Goal: Information Seeking & Learning: Learn about a topic

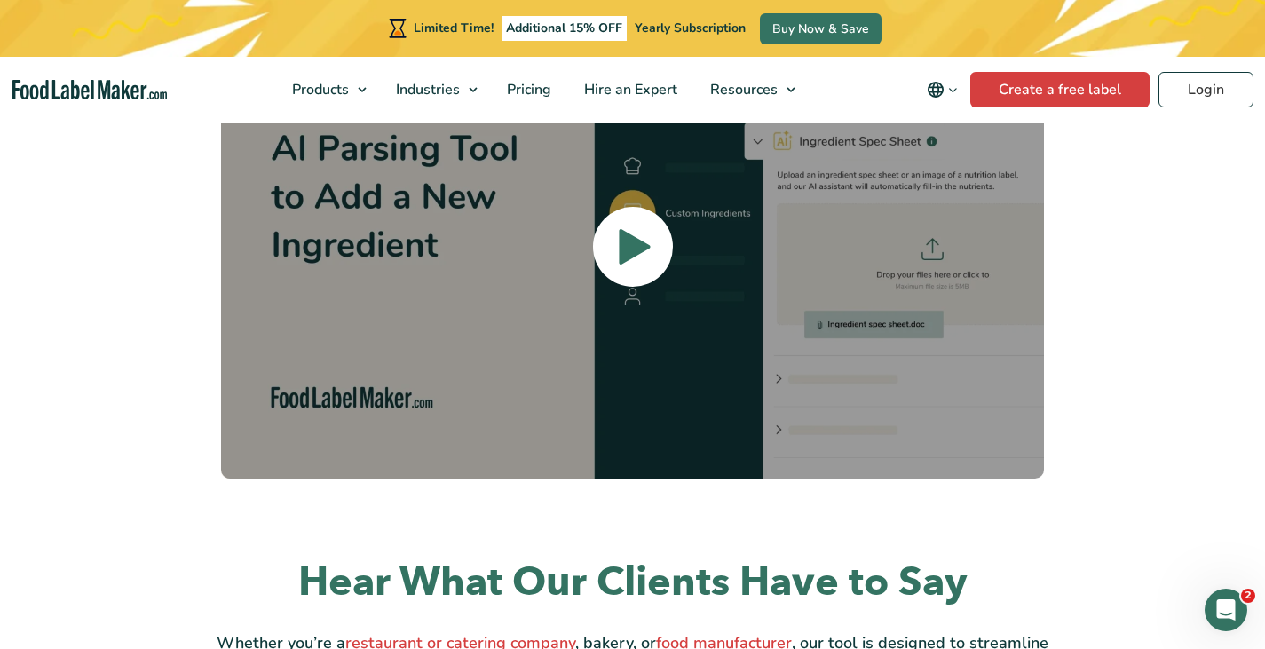
scroll to position [2147, 0]
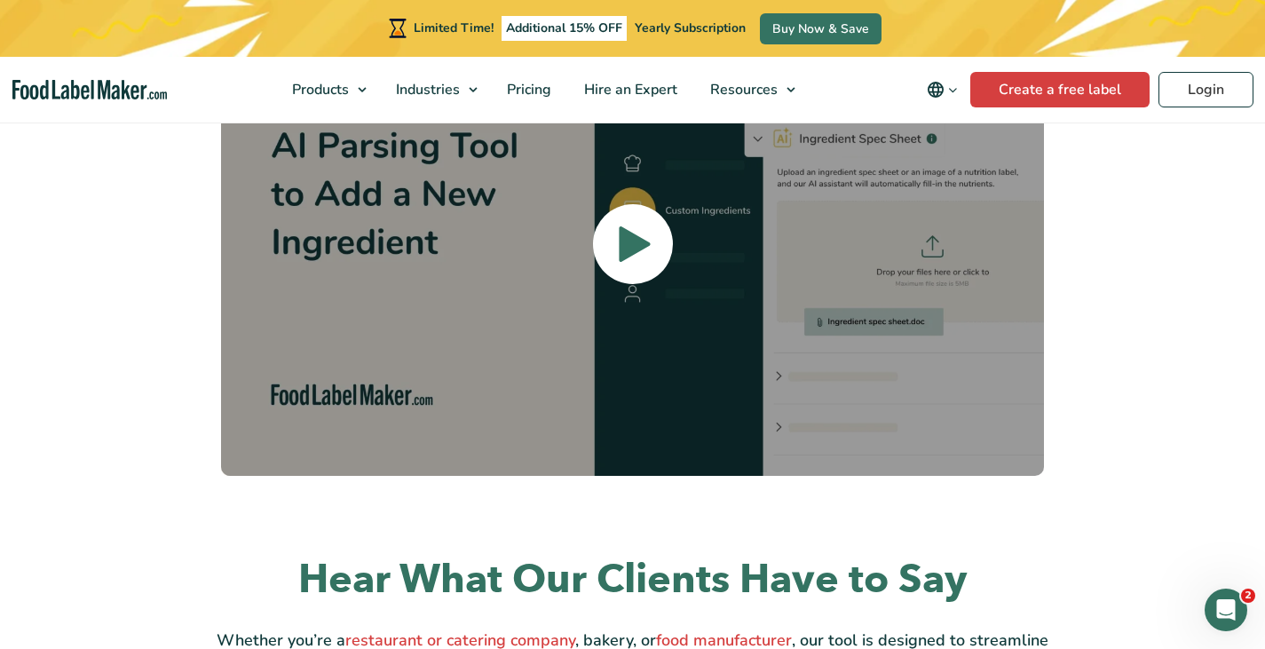
click at [644, 229] on icon at bounding box center [634, 244] width 35 height 454
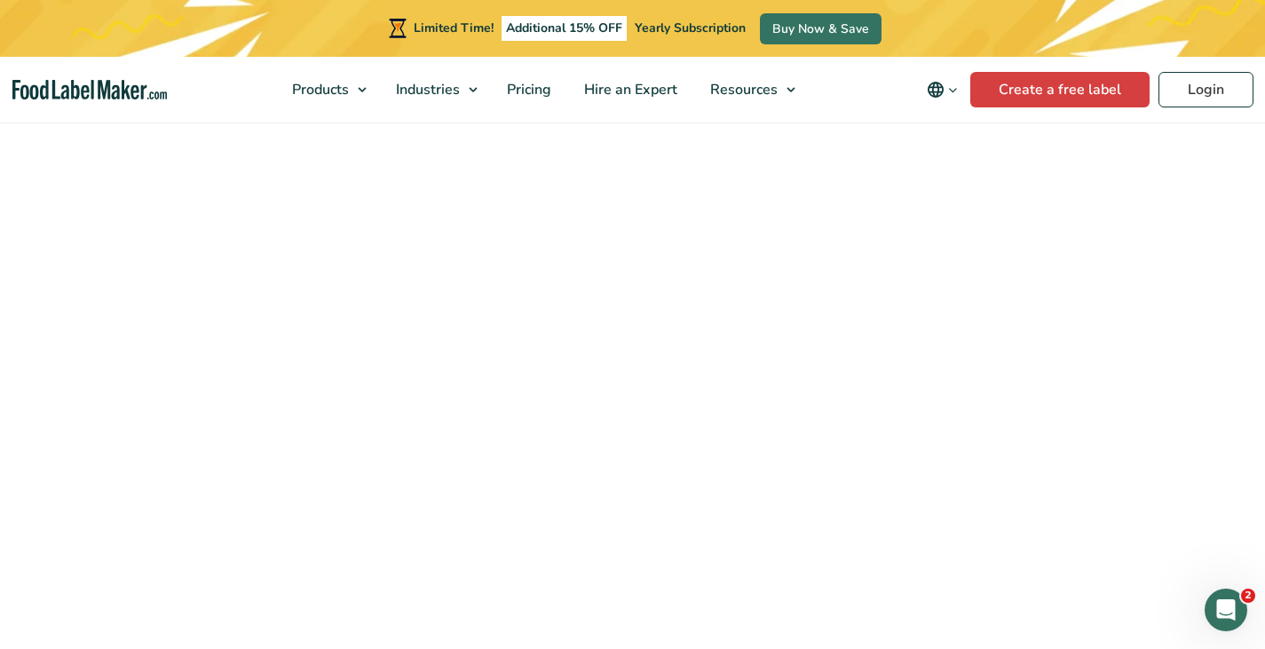
scroll to position [2029, 0]
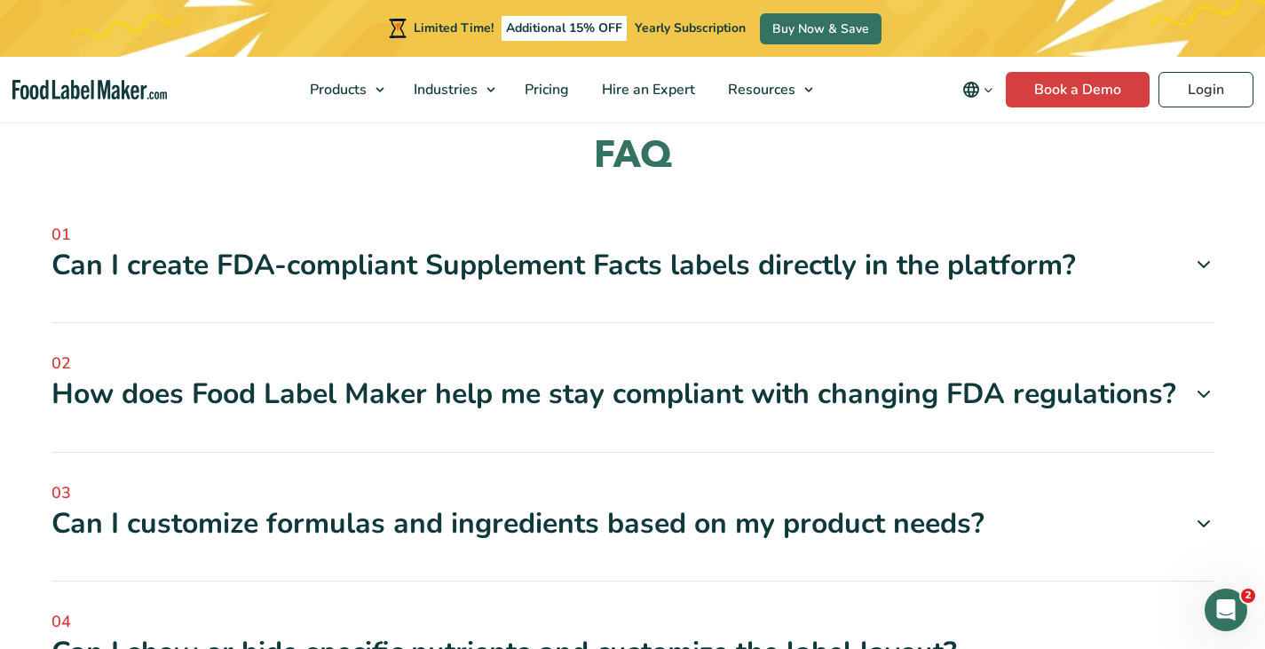
scroll to position [4707, 0]
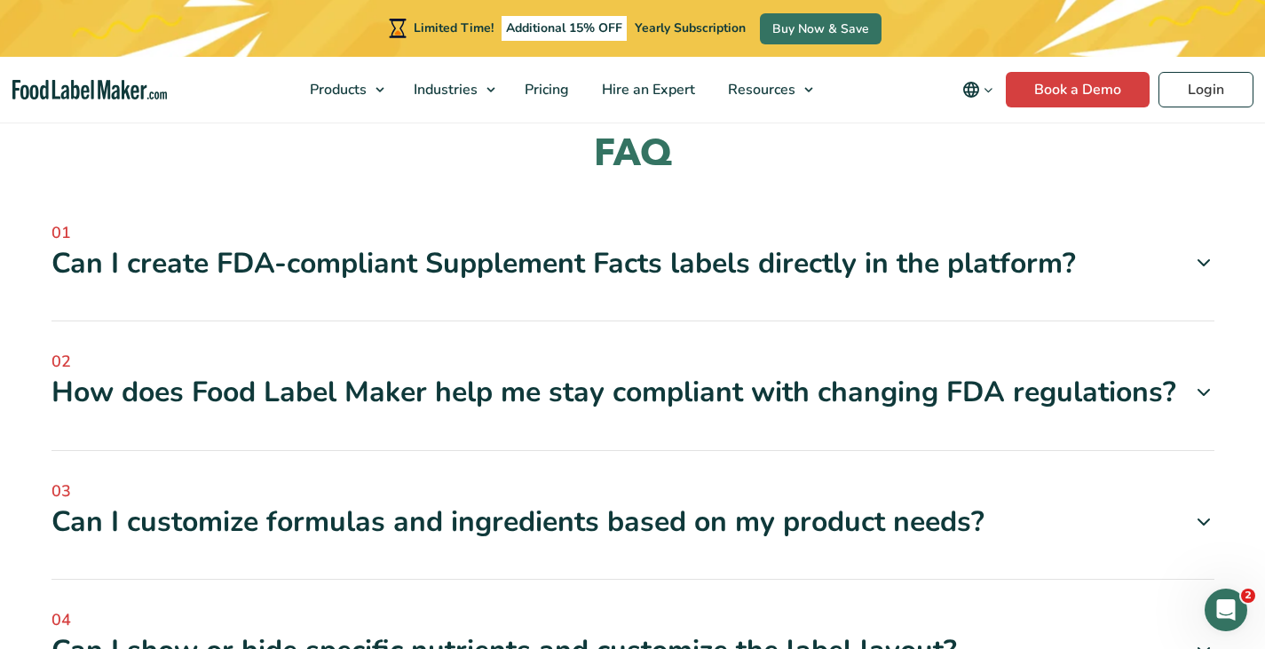
click at [1201, 252] on icon at bounding box center [1203, 262] width 21 height 21
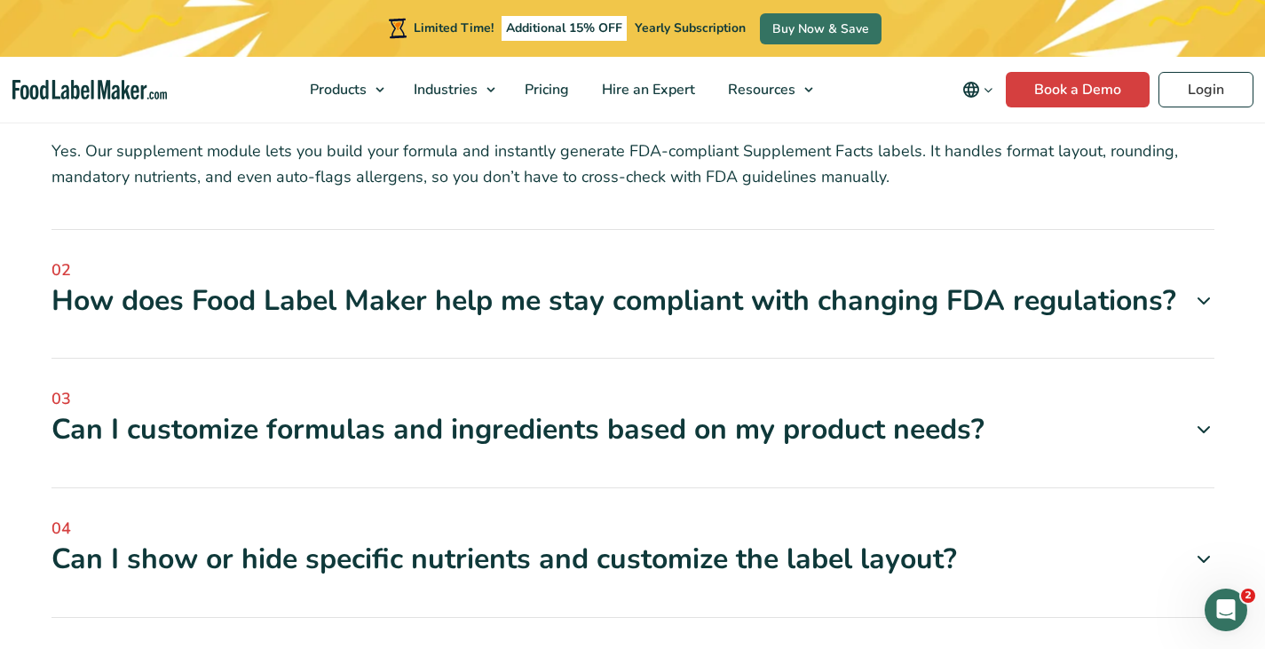
scroll to position [4872, 0]
click at [940, 281] on div "How does Food Label Maker help me stay compliant with changing FDA regulations?" at bounding box center [632, 299] width 1162 height 37
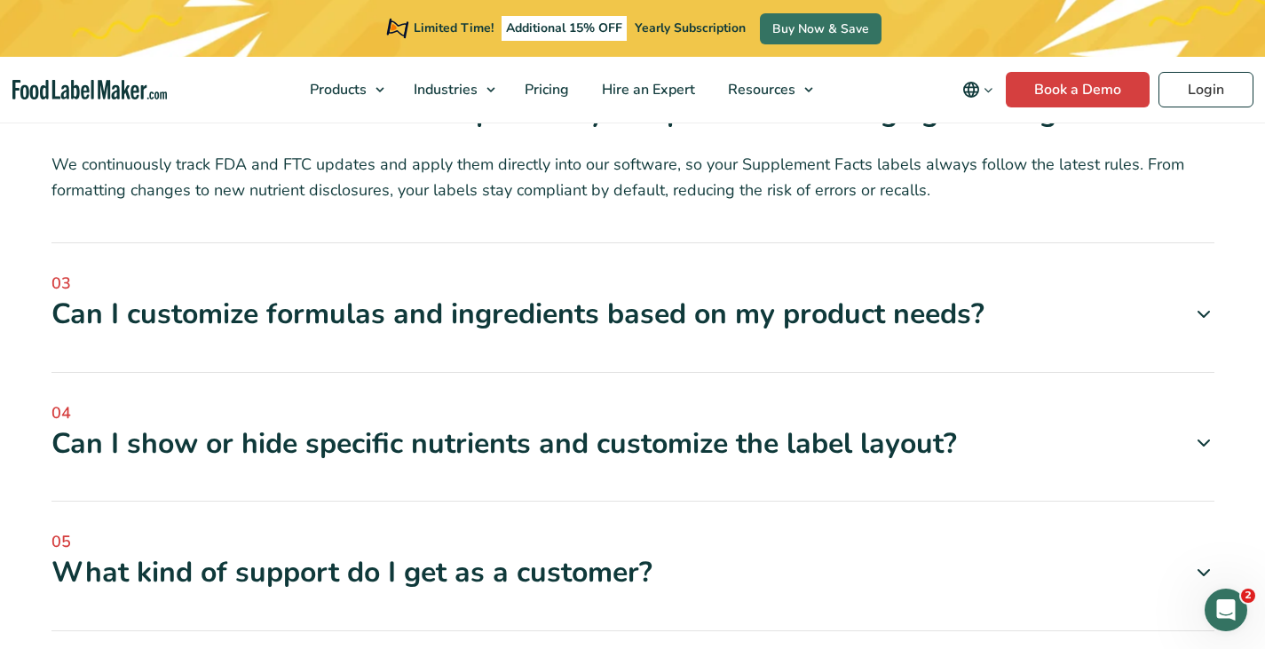
scroll to position [5062, 0]
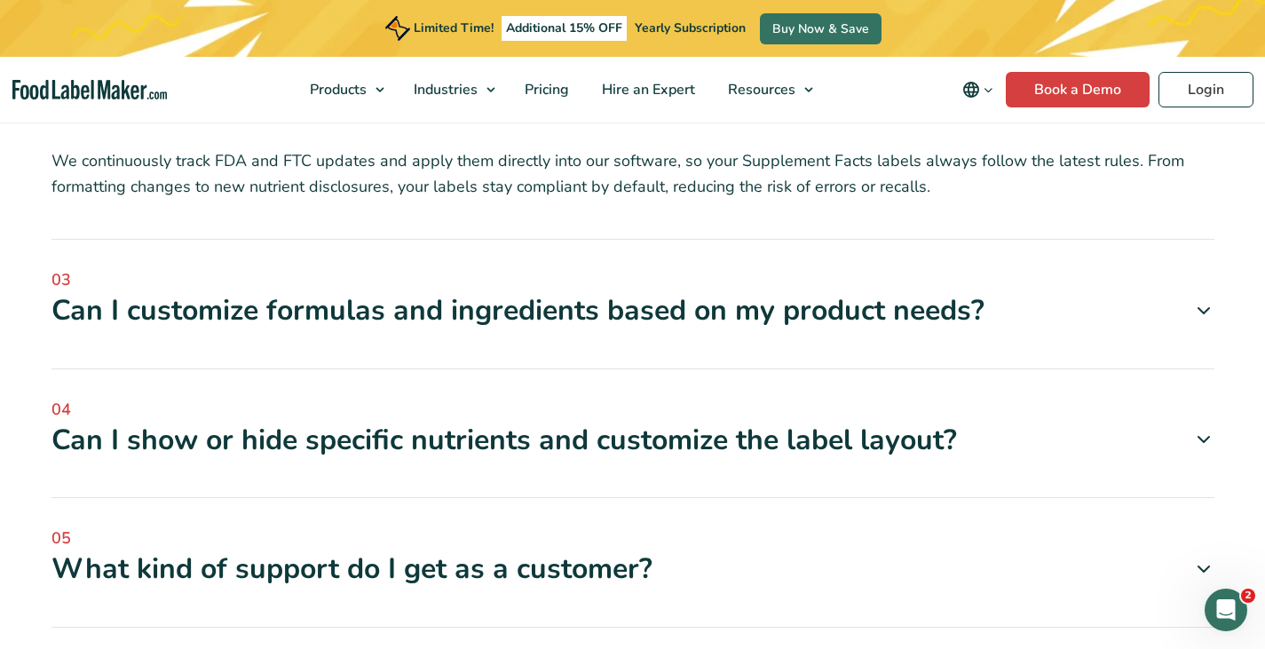
click at [841, 305] on div "03 Can I customize formulas and ingredients based on my product needs? Absolute…" at bounding box center [632, 318] width 1162 height 101
click at [841, 292] on div "Can I customize formulas and ingredients based on my product needs?" at bounding box center [632, 310] width 1162 height 37
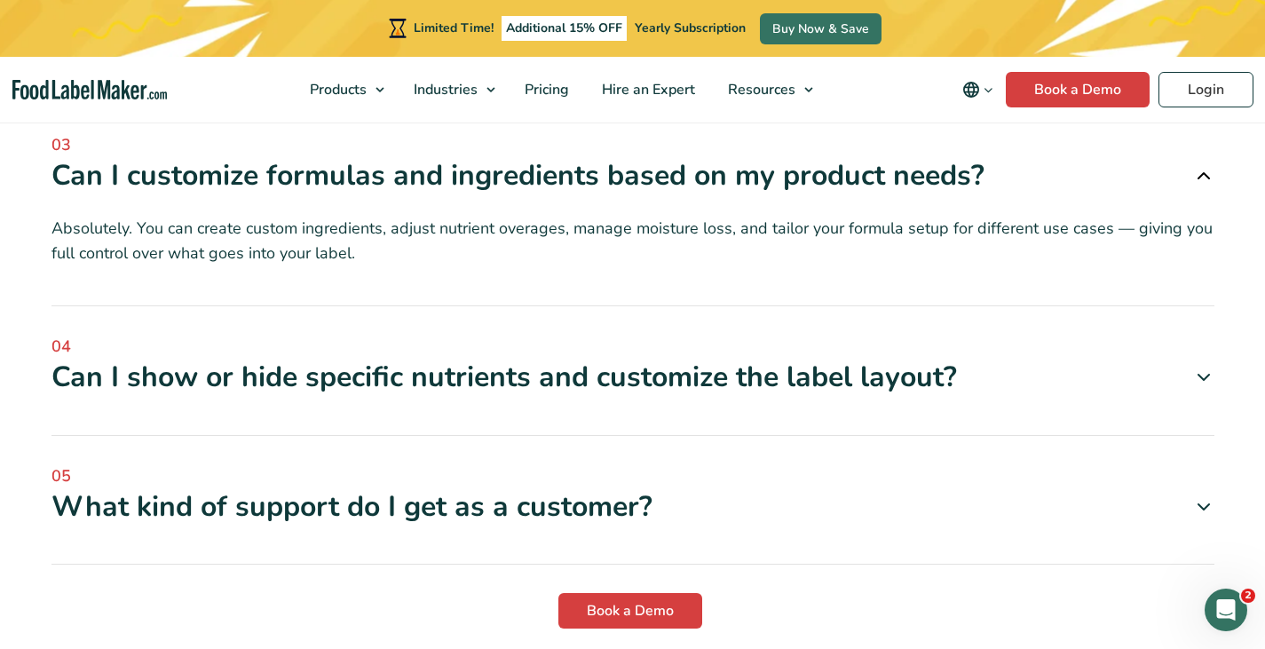
scroll to position [5285, 0]
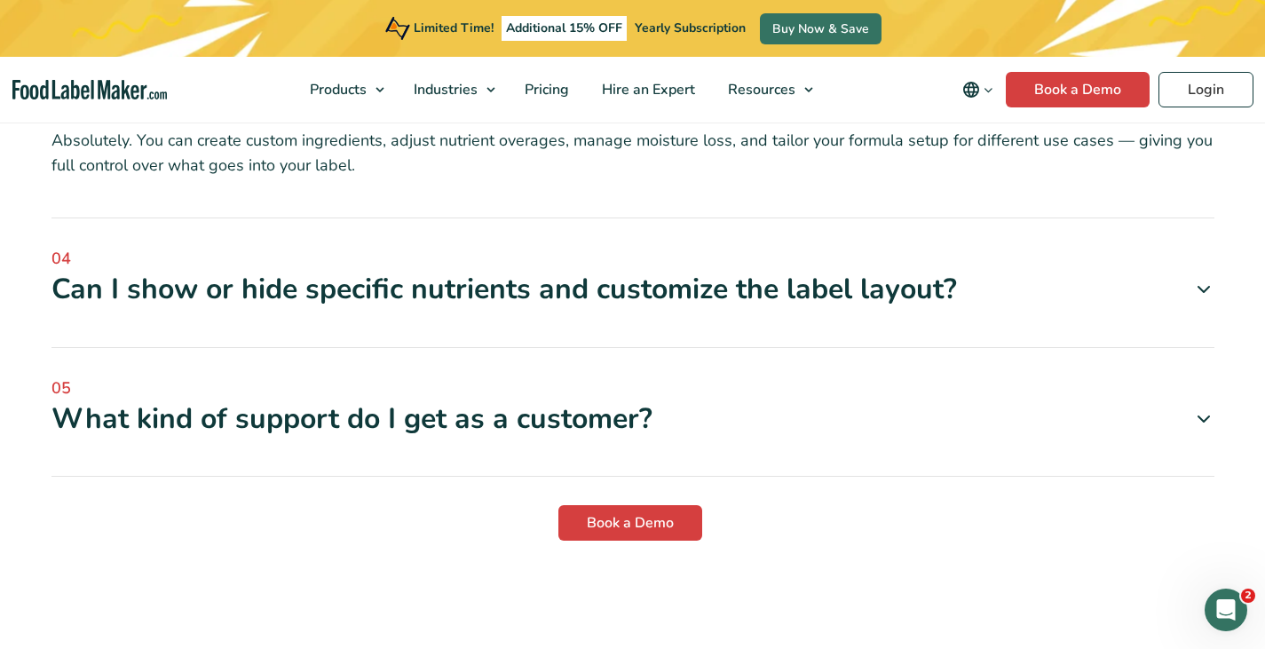
click at [801, 274] on div "Can I show or hide specific nutrients and customize the label layout?" at bounding box center [632, 289] width 1162 height 37
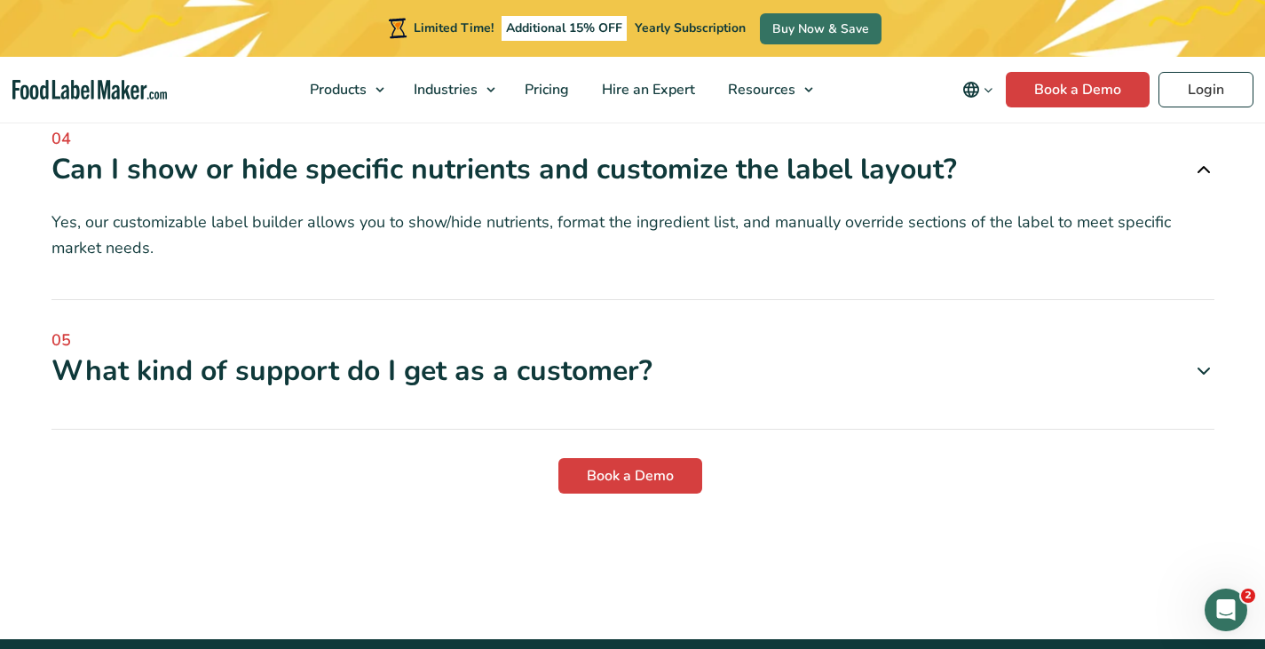
scroll to position [5406, 0]
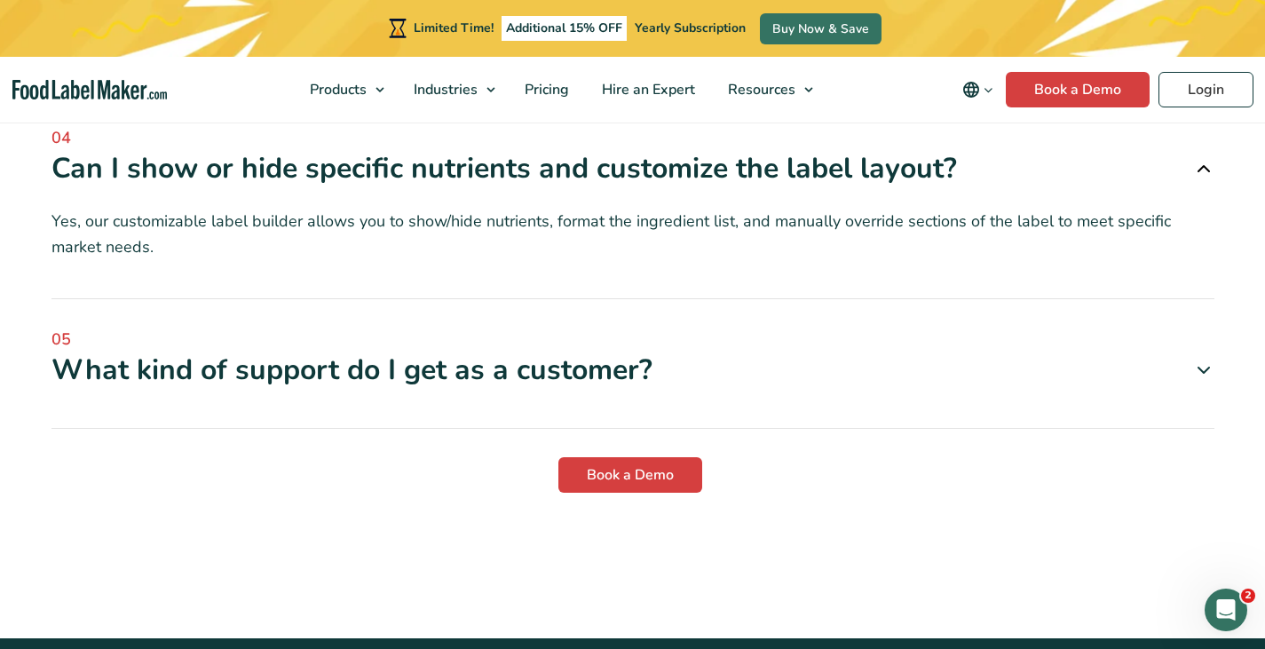
click at [587, 351] on div "What kind of support do I get as a customer?" at bounding box center [632, 369] width 1162 height 37
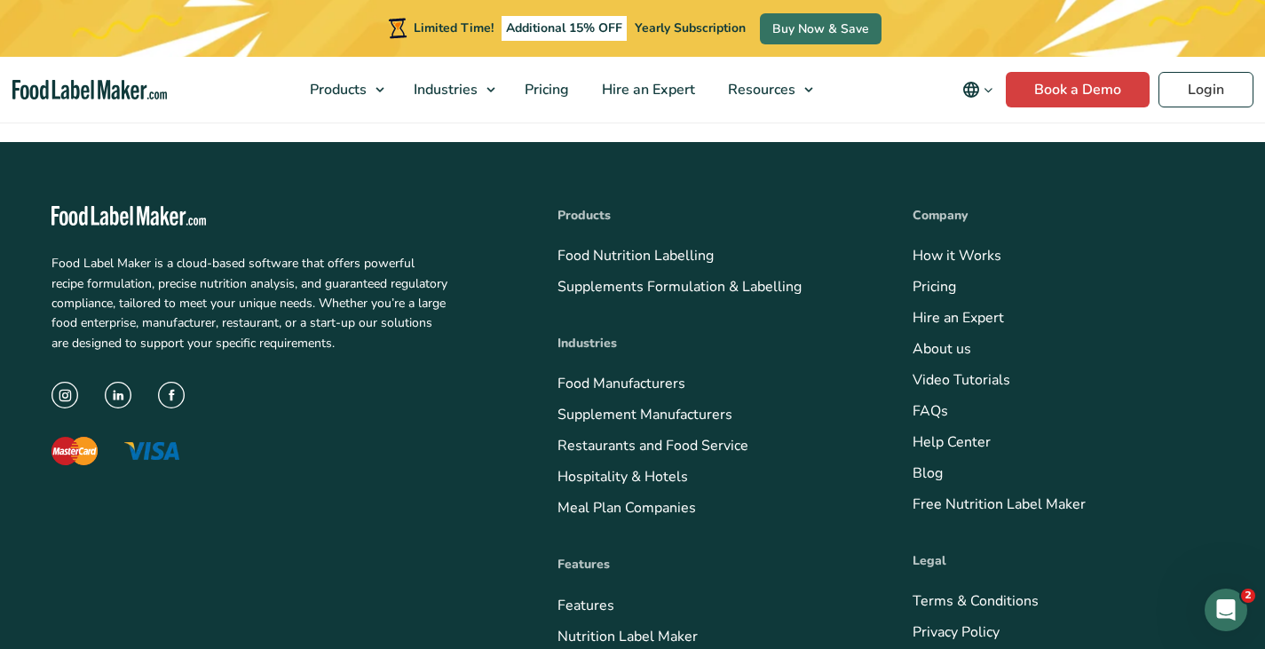
scroll to position [5981, 0]
